Goal: Task Accomplishment & Management: Use online tool/utility

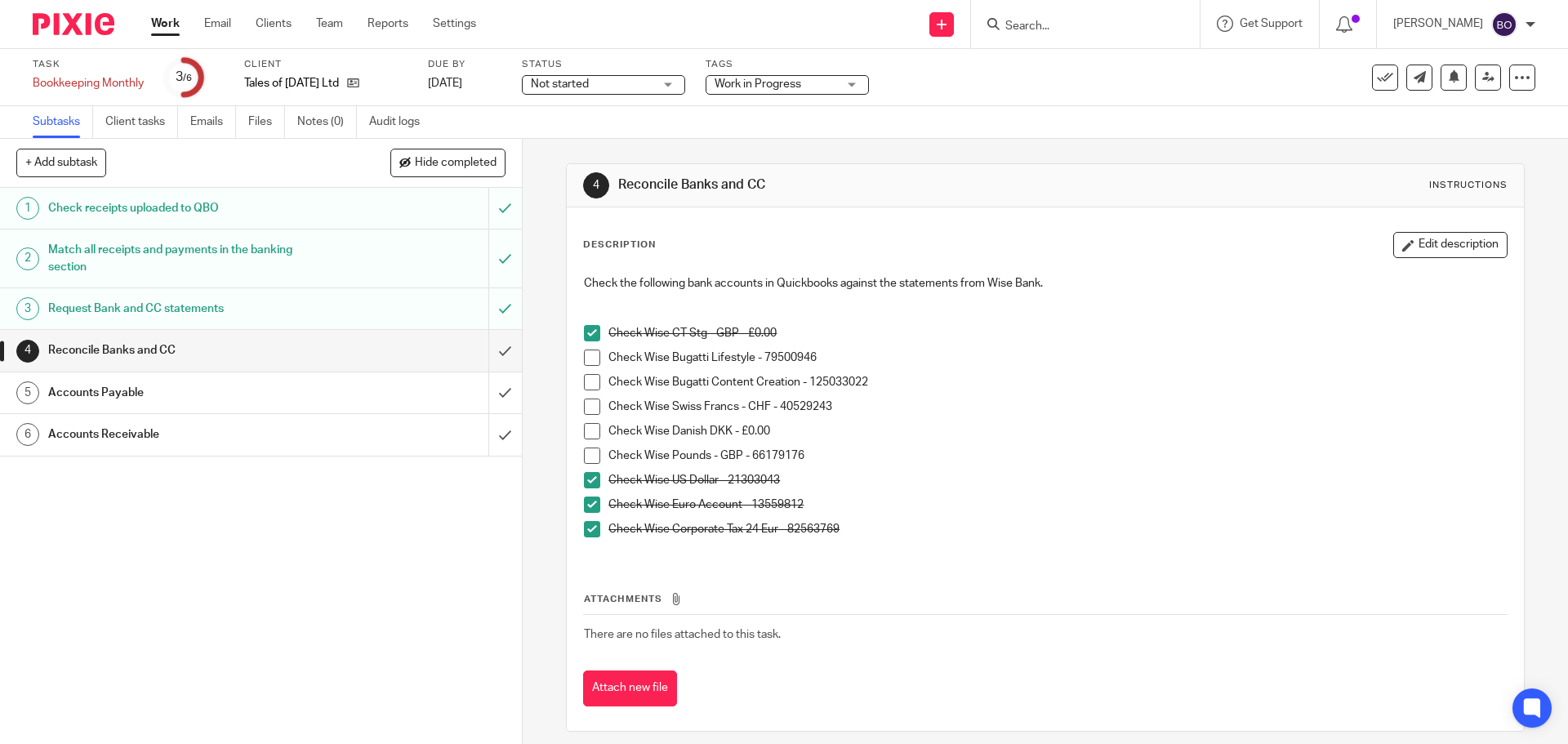
click at [586, 451] on span at bounding box center [591, 456] width 16 height 16
click at [592, 430] on span at bounding box center [591, 431] width 16 height 16
click at [590, 412] on span at bounding box center [591, 406] width 16 height 16
click at [586, 384] on span at bounding box center [591, 382] width 16 height 16
click at [589, 355] on span at bounding box center [591, 357] width 16 height 16
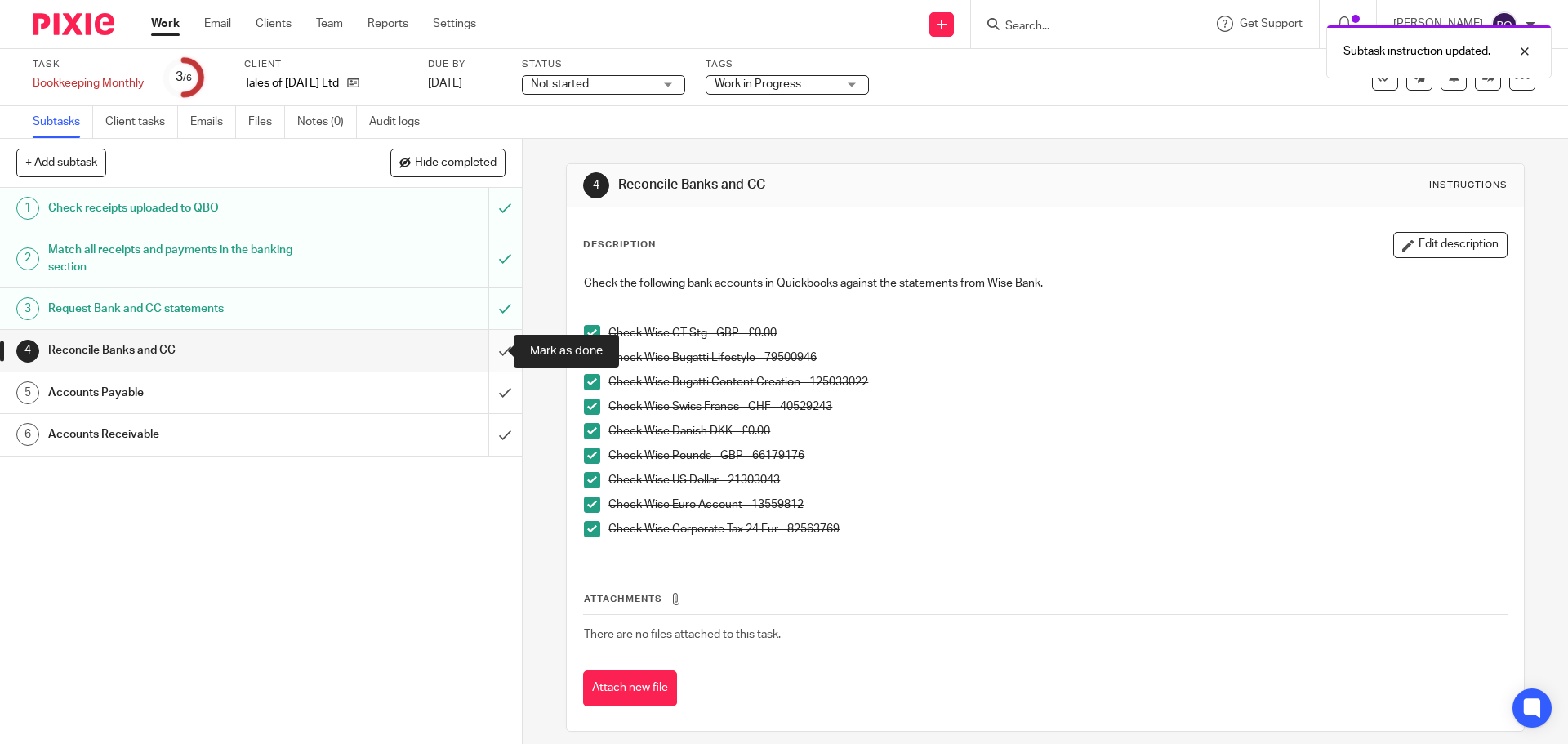
click at [491, 354] on input "submit" at bounding box center [261, 350] width 522 height 41
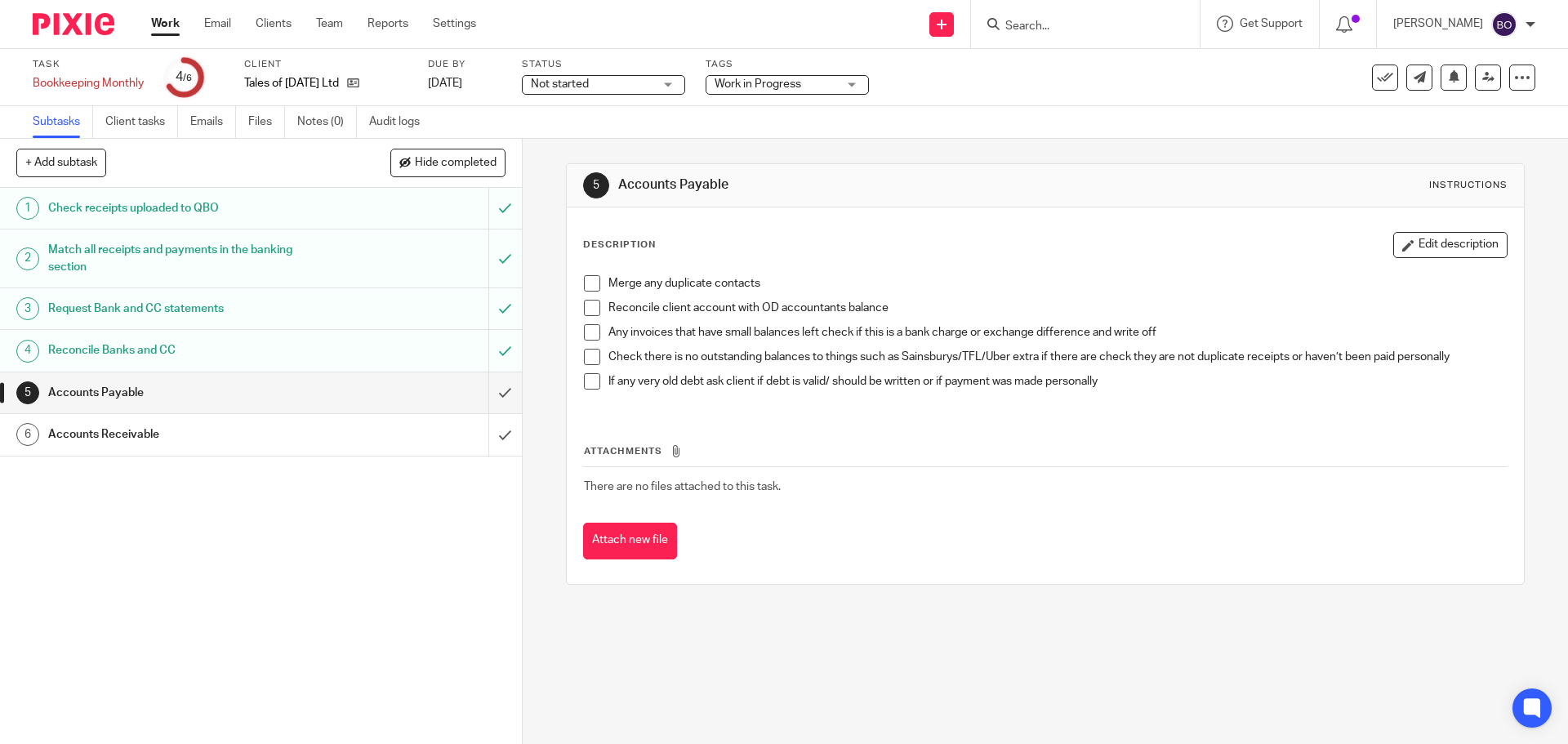
click at [595, 278] on span at bounding box center [591, 283] width 16 height 16
click at [587, 304] on span at bounding box center [591, 307] width 16 height 16
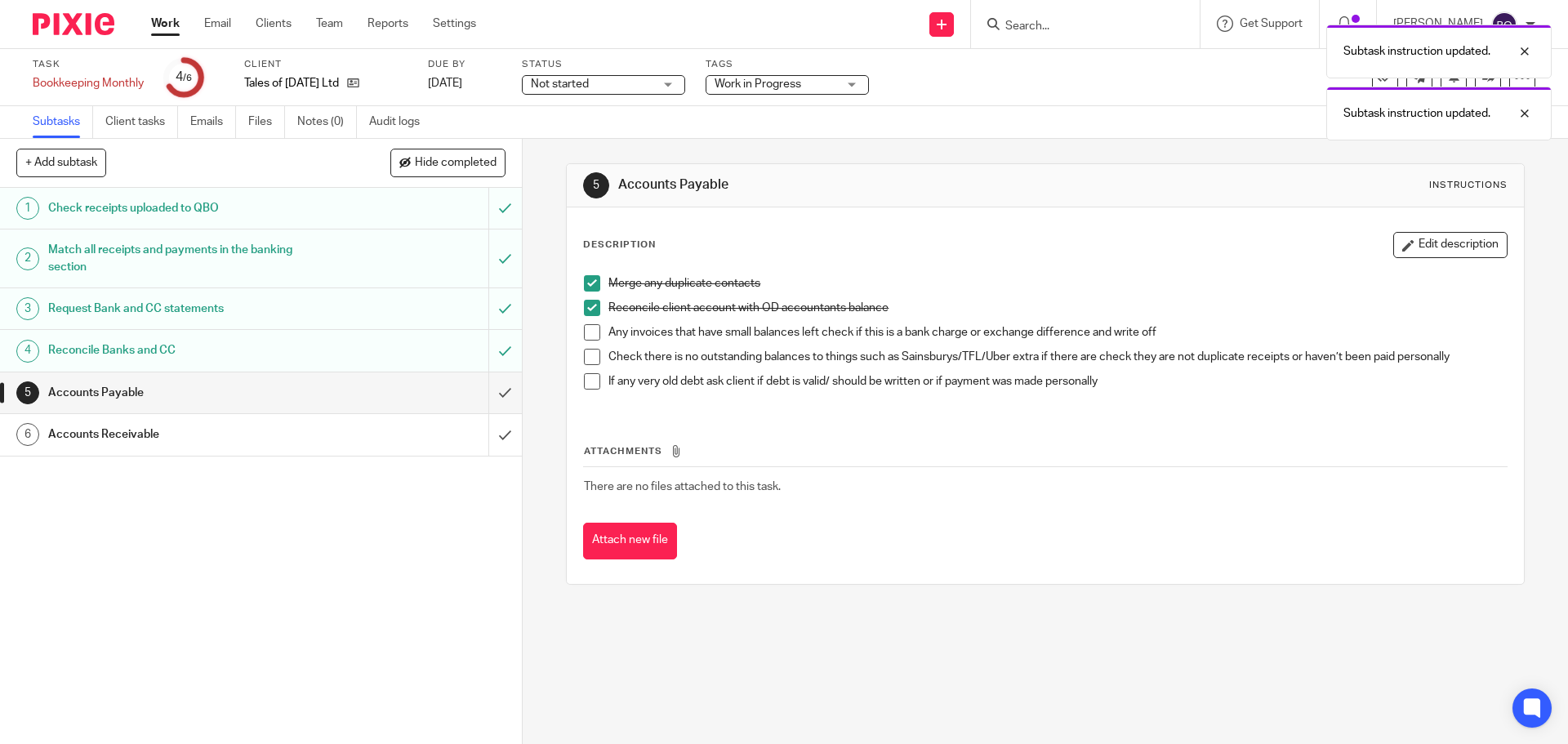
drag, startPoint x: 584, startPoint y: 330, endPoint x: 584, endPoint y: 348, distance: 18.0
click at [584, 331] on span at bounding box center [591, 332] width 16 height 16
click at [584, 357] on span at bounding box center [591, 356] width 16 height 16
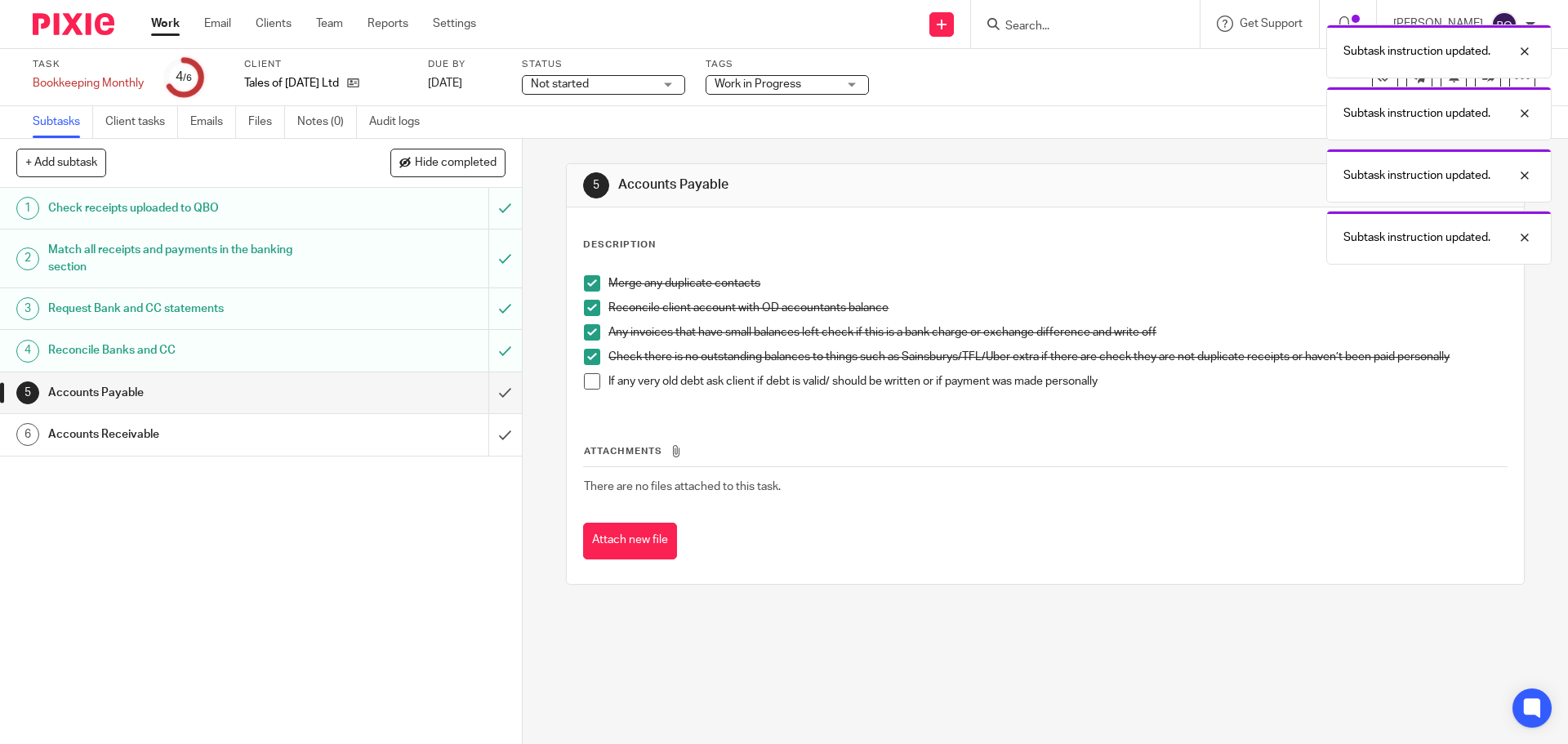
click at [584, 378] on span at bounding box center [591, 381] width 16 height 16
click at [495, 383] on input "submit" at bounding box center [261, 393] width 522 height 41
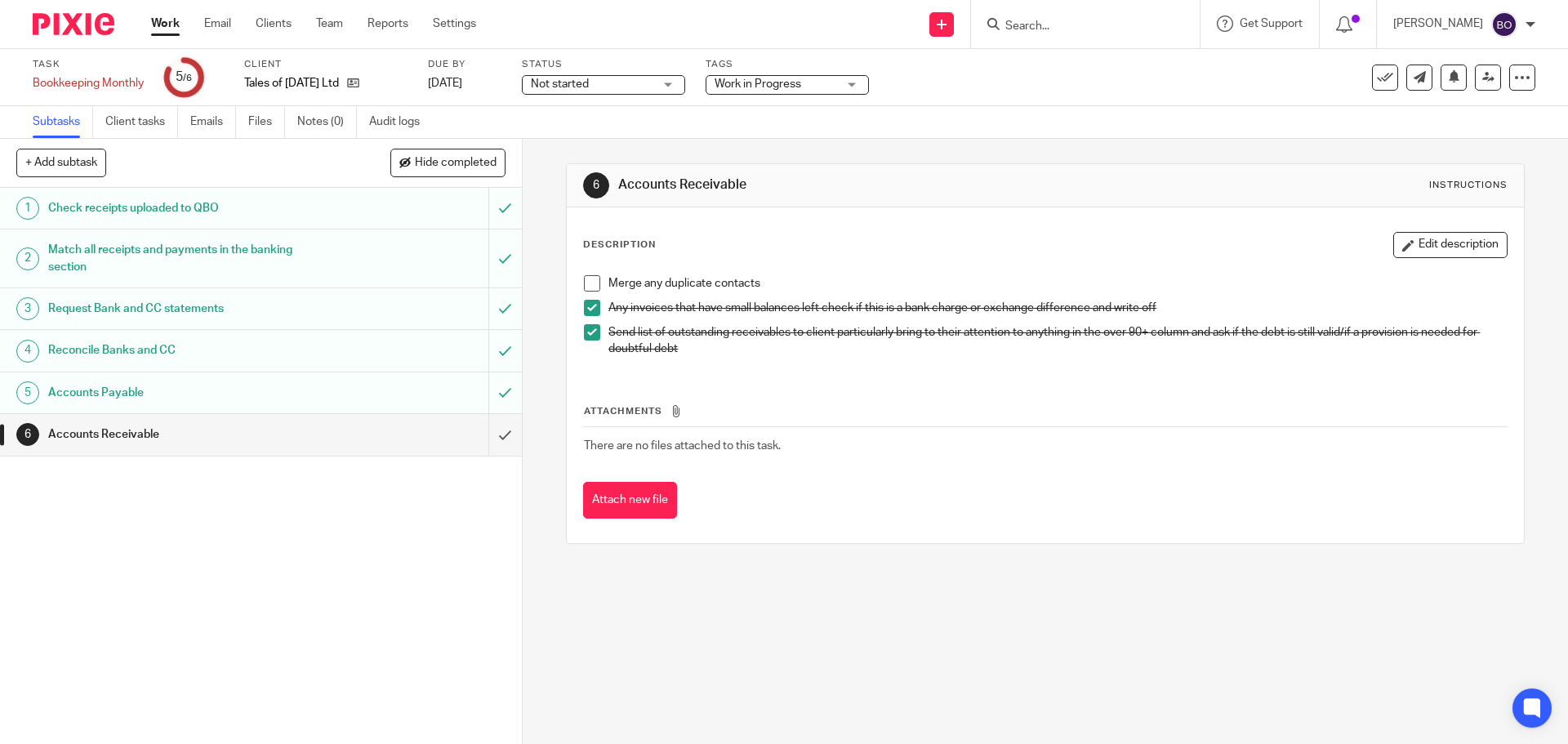
click at [587, 275] on span at bounding box center [591, 283] width 16 height 16
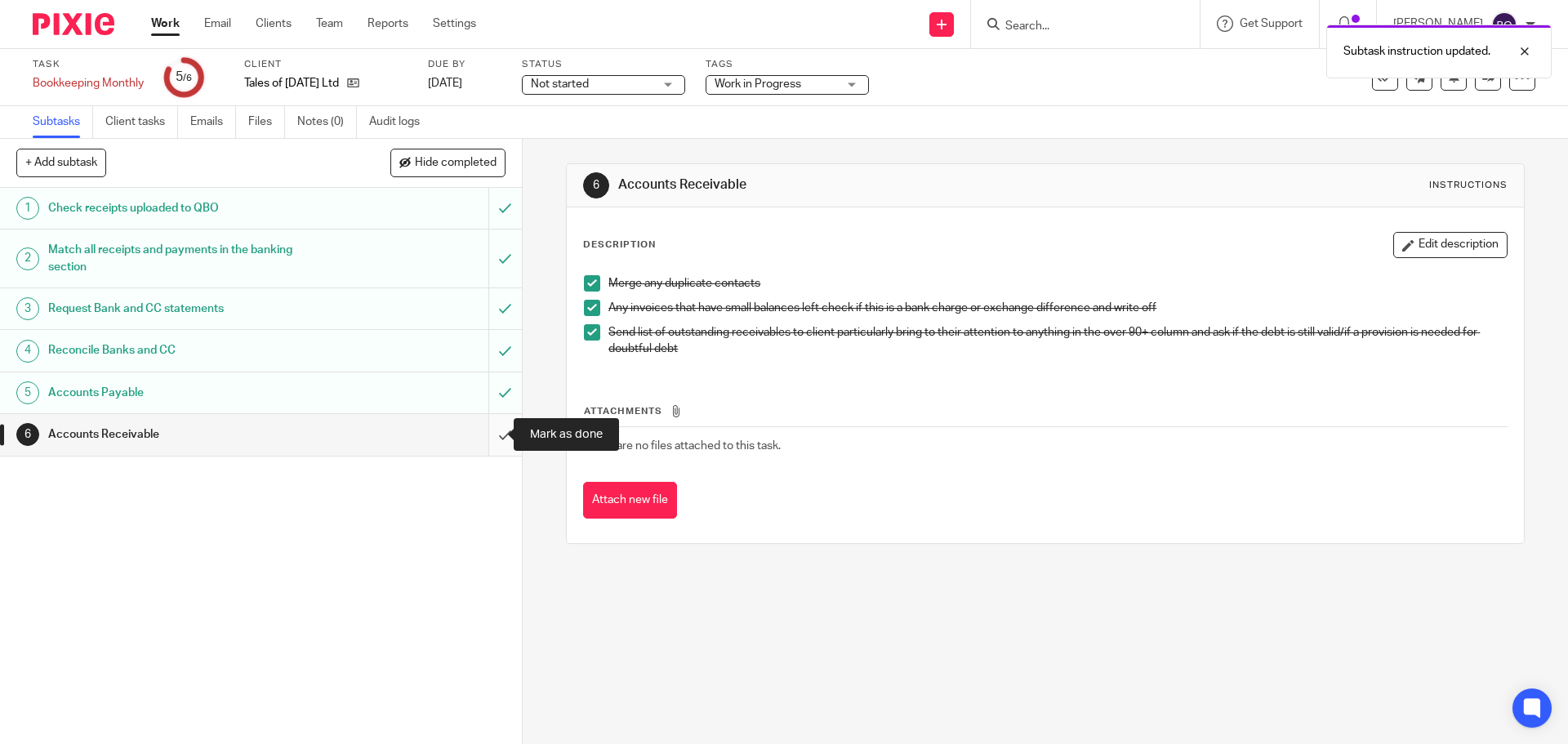
click at [489, 434] on input "submit" at bounding box center [261, 435] width 522 height 41
